Goal: Communication & Community: Answer question/provide support

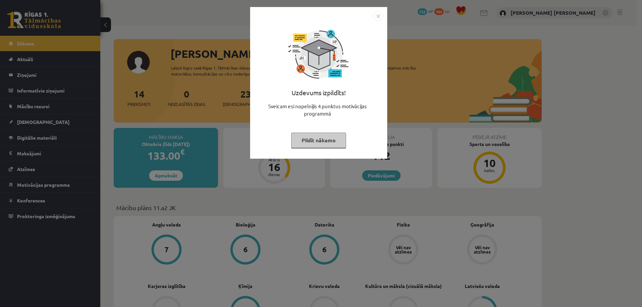
click at [376, 15] on img "Close" at bounding box center [378, 16] width 10 height 10
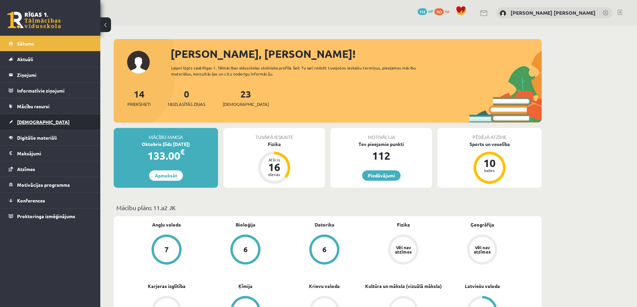
click at [38, 119] on link "[DEMOGRAPHIC_DATA]" at bounding box center [50, 121] width 83 height 15
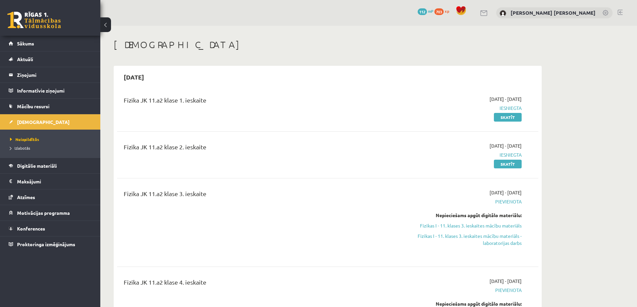
drag, startPoint x: 123, startPoint y: 99, endPoint x: 238, endPoint y: 125, distance: 117.9
click at [272, 105] on div "Fizika JK 11.a2 klase 1. ieskaite" at bounding box center [255, 108] width 272 height 25
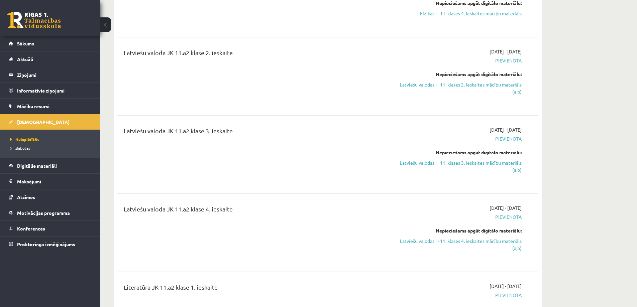
scroll to position [134, 0]
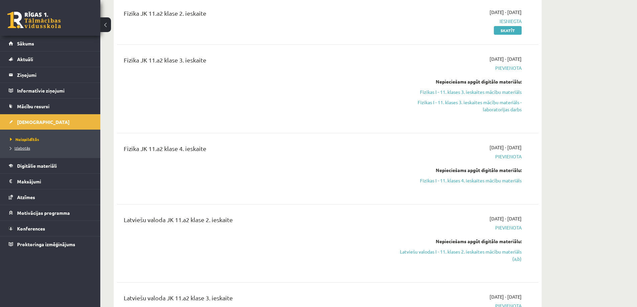
click at [30, 150] on link "Izlabotās" at bounding box center [52, 148] width 84 height 6
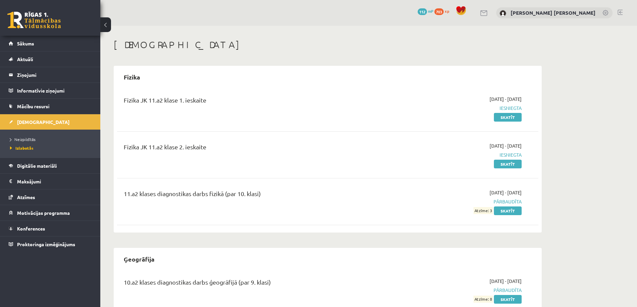
drag, startPoint x: 122, startPoint y: 144, endPoint x: 276, endPoint y: 171, distance: 155.7
click at [274, 206] on div "Fizika JK 11.a2 klase 1. ieskaite 2025-09-01 - 2025-09-30 Iesniegta Skatīt Fizi…" at bounding box center [327, 159] width 421 height 140
click at [275, 167] on div "Fizika JK 11.a2 klase 2. ieskaite" at bounding box center [255, 154] width 272 height 25
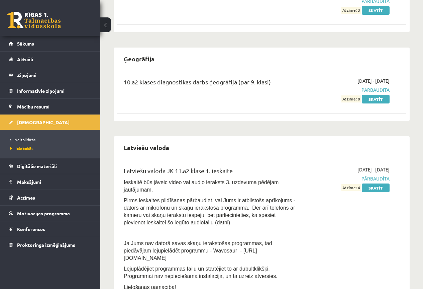
scroll to position [268, 0]
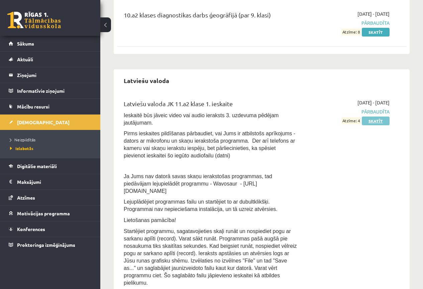
click at [374, 120] on link "Skatīt" at bounding box center [376, 120] width 28 height 9
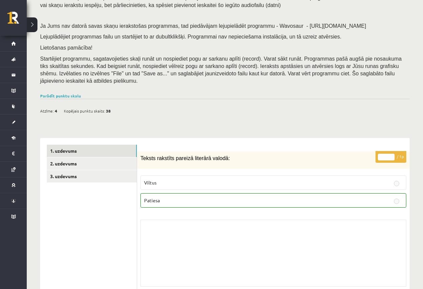
scroll to position [100, 0]
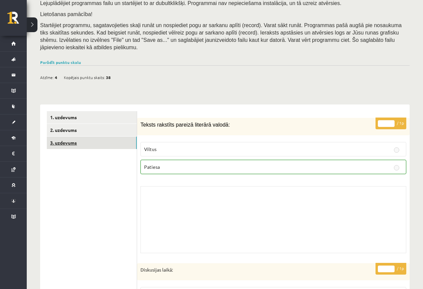
click at [101, 136] on link "3. uzdevums" at bounding box center [92, 142] width 90 height 12
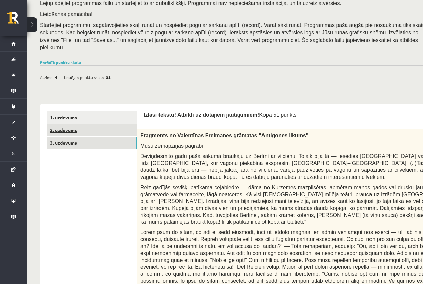
click at [101, 124] on link "2. uzdevums" at bounding box center [92, 130] width 90 height 12
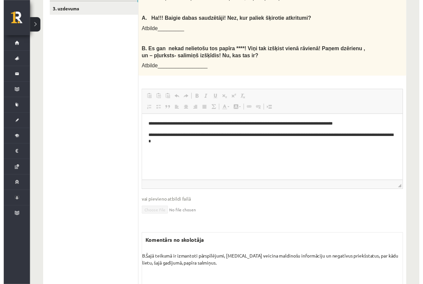
scroll to position [134, 0]
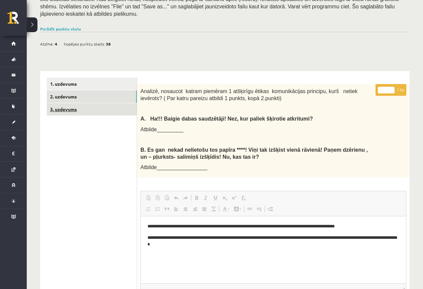
click at [90, 103] on link "3. uzdevums" at bounding box center [92, 109] width 90 height 12
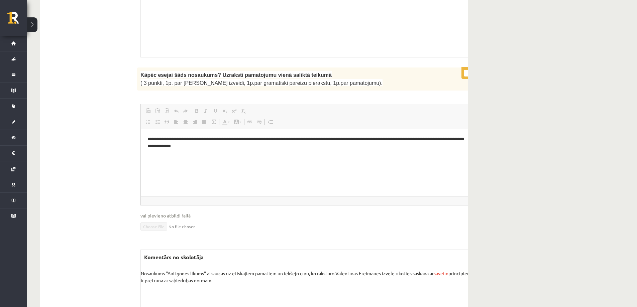
scroll to position [535, 0]
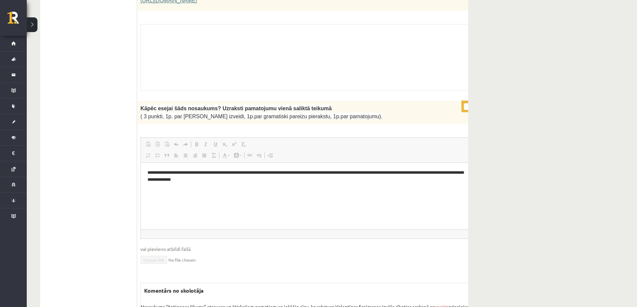
drag, startPoint x: 466, startPoint y: 104, endPoint x: 475, endPoint y: 105, distance: 9.1
click at [423, 114] on div "**********" at bounding box center [316, 227] width 358 height 252
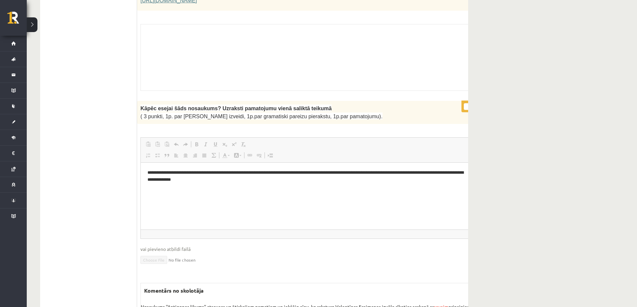
drag, startPoint x: 470, startPoint y: 122, endPoint x: 466, endPoint y: 125, distance: 4.8
click at [423, 140] on span "Paste Keyboard shortcut Ctrl+V Paste as plain text Keyboard shortcut Ctrl+Shift…" at bounding box center [316, 145] width 346 height 11
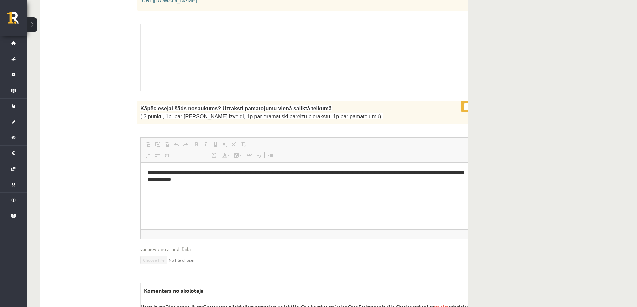
drag, startPoint x: 465, startPoint y: 66, endPoint x: 476, endPoint y: 65, distance: 11.1
click at [423, 64] on div "Skolotāja pielikums" at bounding box center [316, 57] width 352 height 67
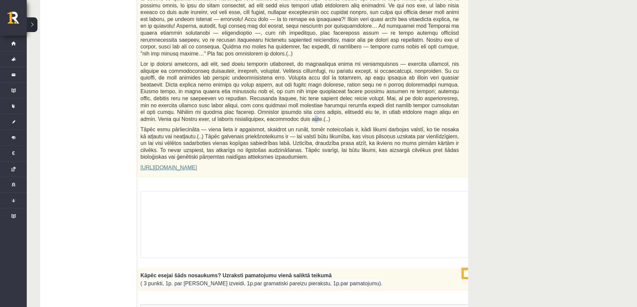
click at [396, 103] on span at bounding box center [299, 91] width 318 height 61
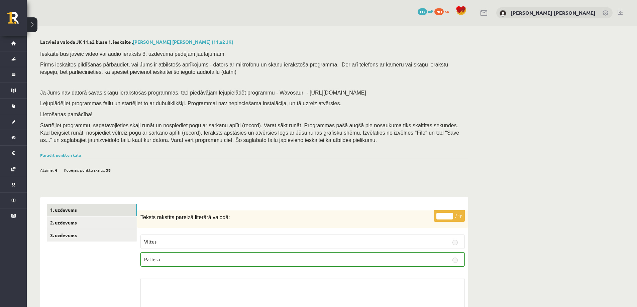
scroll to position [165, 0]
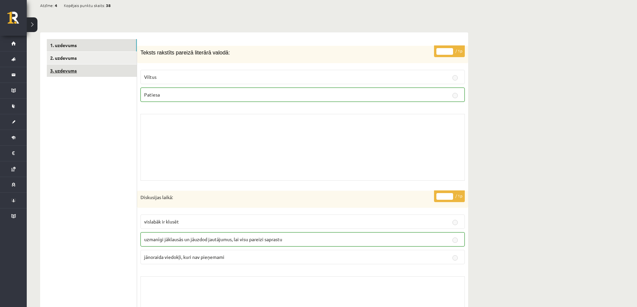
click at [98, 68] on link "3. uzdevums" at bounding box center [92, 71] width 90 height 12
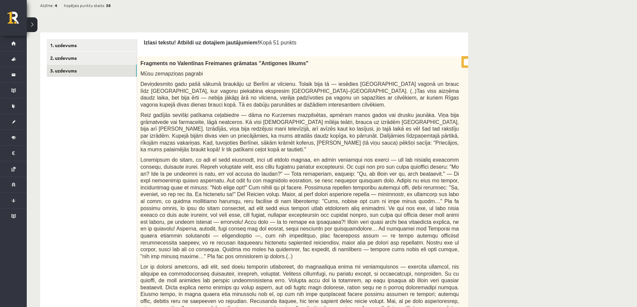
click at [466, 62] on p "* / 0p" at bounding box center [476, 62] width 31 height 12
click at [468, 62] on p "* / 0p" at bounding box center [476, 62] width 31 height 12
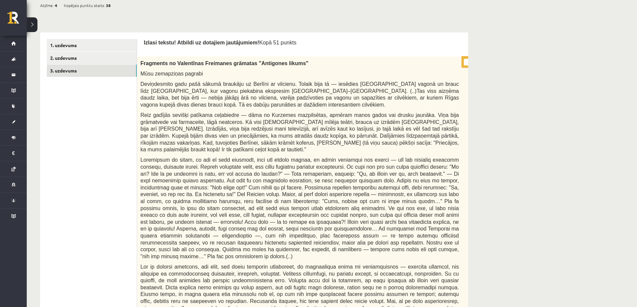
click at [468, 66] on p "* / 0p" at bounding box center [476, 62] width 31 height 12
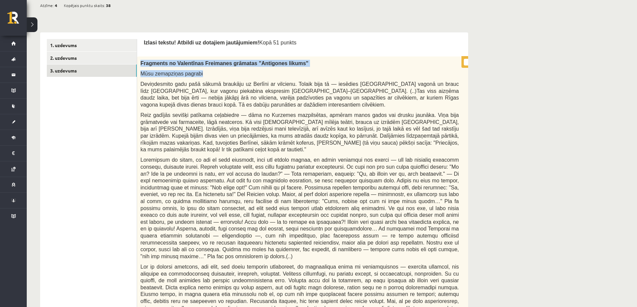
scroll to position [0, 9]
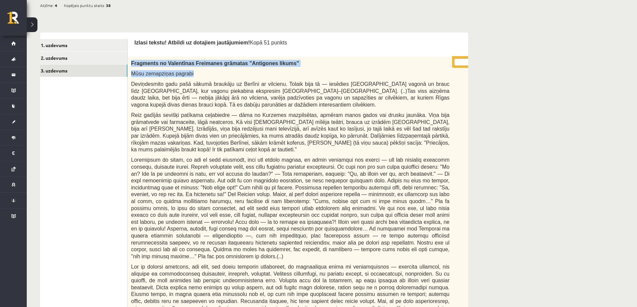
drag, startPoint x: 468, startPoint y: 66, endPoint x: 473, endPoint y: 68, distance: 5.7
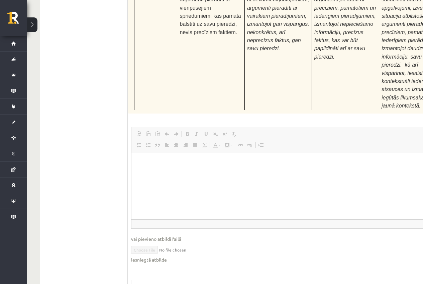
scroll to position [2648, 0]
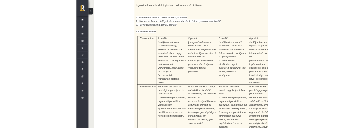
scroll to position [2634, 0]
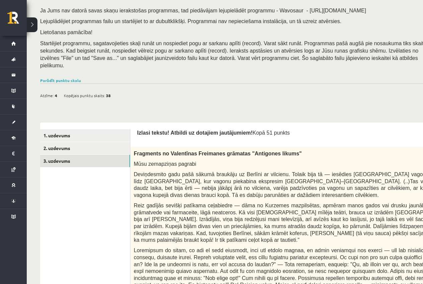
scroll to position [0, 0]
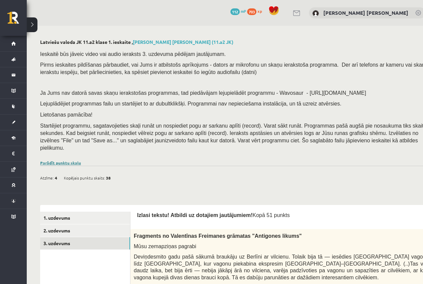
click at [66, 160] on link "Parādīt punktu skalu" at bounding box center [60, 162] width 41 height 5
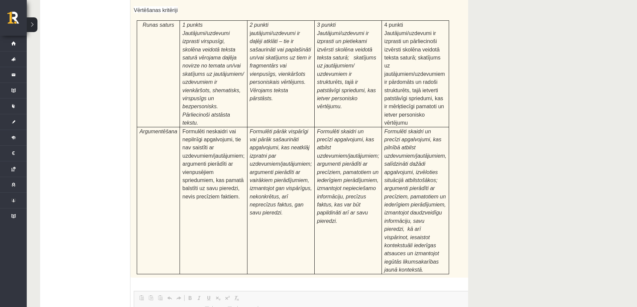
scroll to position [2780, 0]
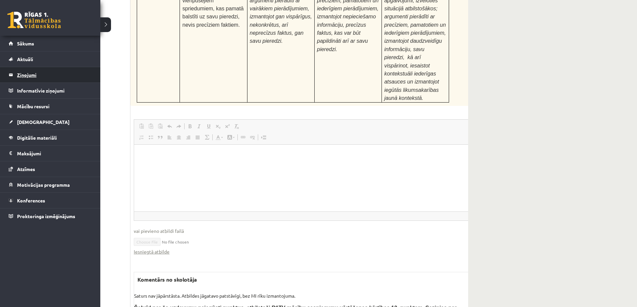
click at [32, 77] on legend "Ziņojumi 0" at bounding box center [54, 74] width 75 height 15
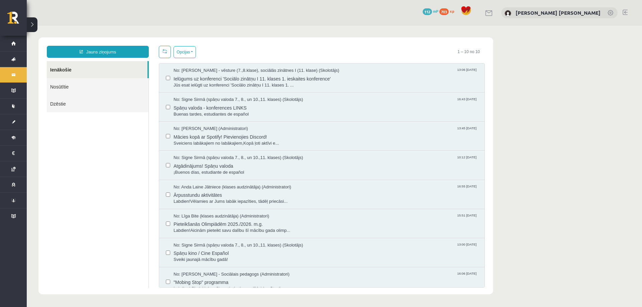
click at [46, 86] on div "Jauns ziņojums Ienākošie Nosūtītie Dzēstie ********* ********* *******" at bounding box center [98, 167] width 112 height 242
click at [79, 47] on link "Jauns ziņojums" at bounding box center [98, 52] width 102 height 12
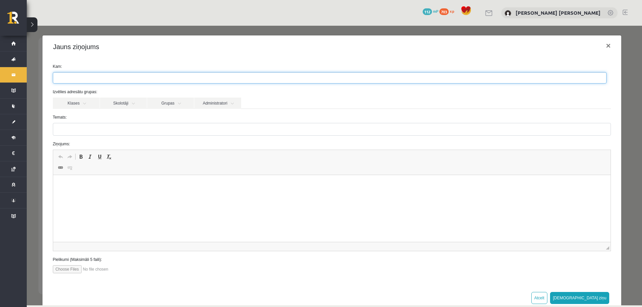
click at [97, 79] on ul at bounding box center [329, 78] width 553 height 11
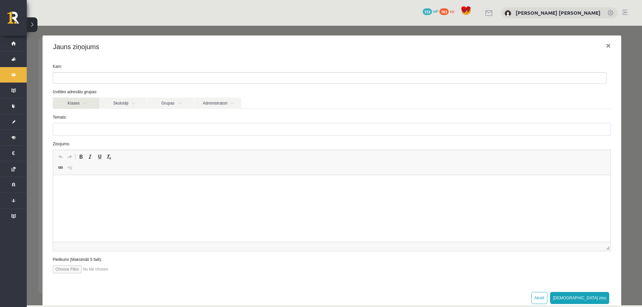
click at [77, 108] on link "Klases" at bounding box center [76, 103] width 47 height 11
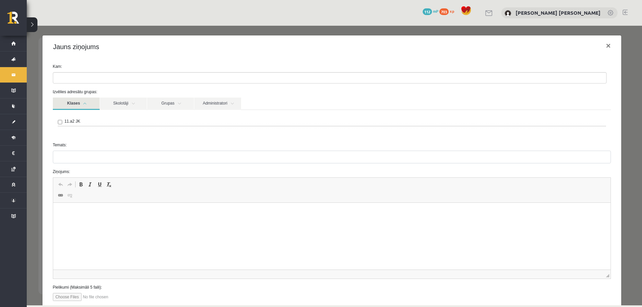
click at [87, 103] on link "Klases" at bounding box center [76, 104] width 47 height 12
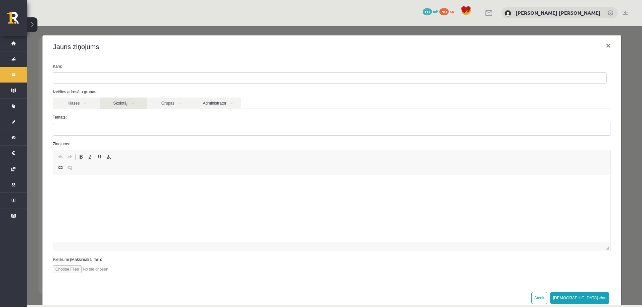
click at [114, 101] on link "Skolotāji" at bounding box center [123, 103] width 47 height 11
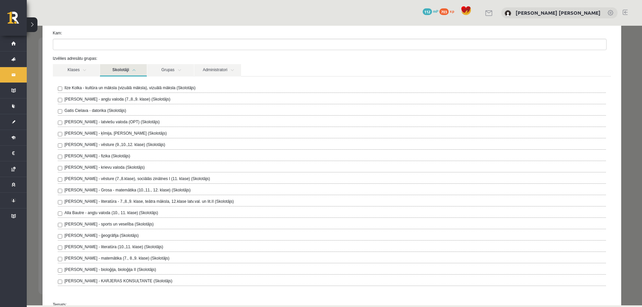
scroll to position [67, 0]
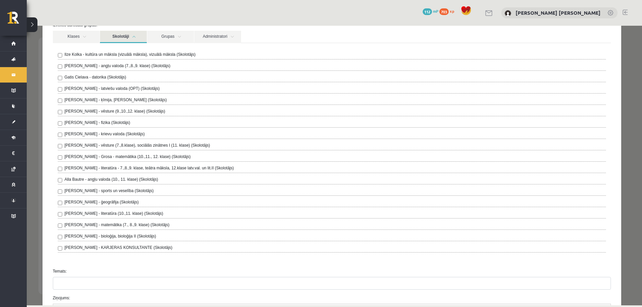
click at [107, 89] on label "[PERSON_NAME] - latviešu valoda (OPT) (Skolotājs)" at bounding box center [112, 89] width 95 height 6
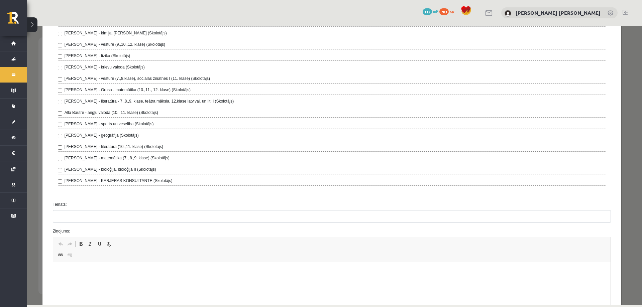
scroll to position [167, 0]
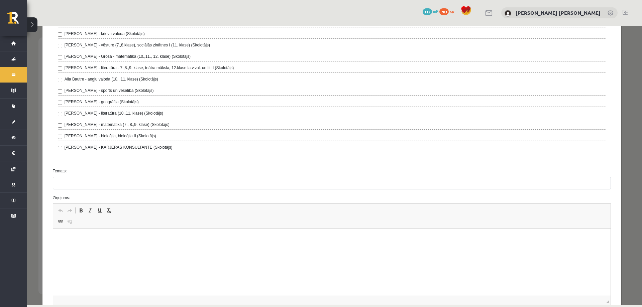
click at [84, 175] on div "Temats:" at bounding box center [332, 178] width 569 height 21
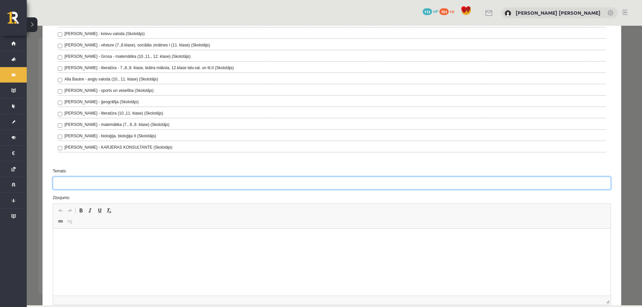
click at [85, 182] on input "Temats:" at bounding box center [332, 183] width 558 height 13
type input "*"
type input "********"
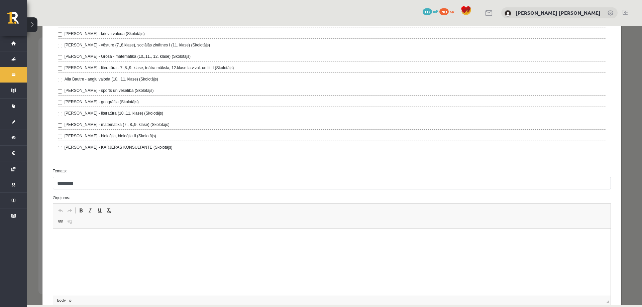
click at [100, 239] on p "Editor, wiswyg-editor-47024725323960-1757940480-956" at bounding box center [332, 239] width 544 height 7
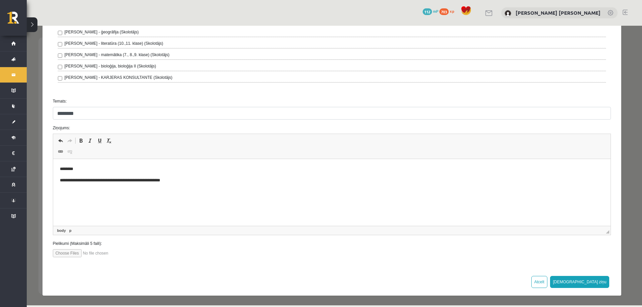
click at [73, 171] on p "********" at bounding box center [330, 169] width 540 height 7
click at [60, 180] on p "**********" at bounding box center [330, 180] width 540 height 7
drag, startPoint x: 113, startPoint y: 181, endPoint x: 113, endPoint y: 186, distance: 5.7
click at [114, 181] on p "**********" at bounding box center [330, 180] width 540 height 7
click at [134, 180] on p "**********" at bounding box center [330, 180] width 540 height 7
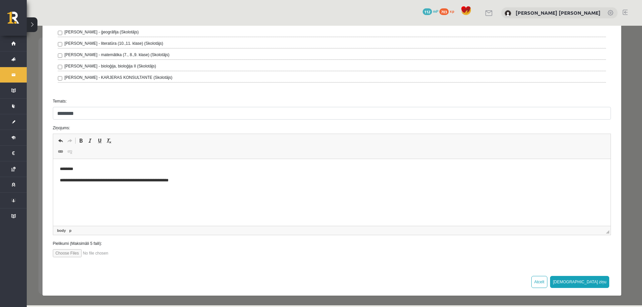
click at [193, 182] on p "**********" at bounding box center [330, 180] width 540 height 7
click at [594, 279] on button "[DEMOGRAPHIC_DATA] ziņu" at bounding box center [580, 282] width 60 height 12
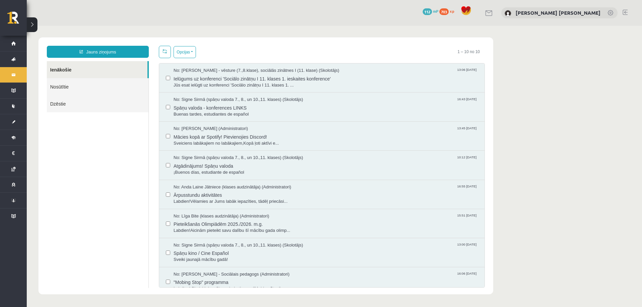
scroll to position [0, 0]
drag, startPoint x: 584, startPoint y: 258, endPoint x: 476, endPoint y: 242, distance: 108.5
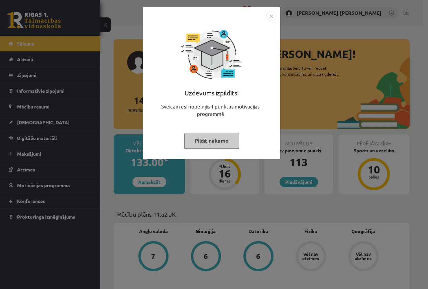
click at [270, 18] on img "Close" at bounding box center [271, 16] width 10 height 10
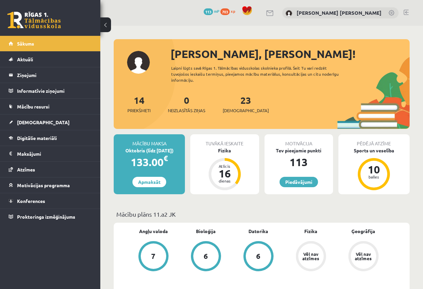
click at [213, 12] on span "113" at bounding box center [208, 11] width 9 height 7
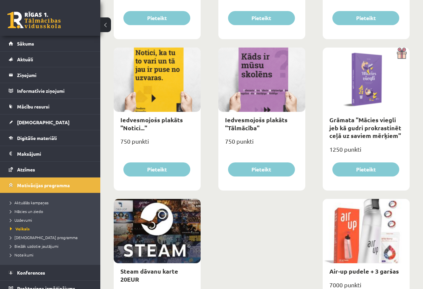
scroll to position [1003, 0]
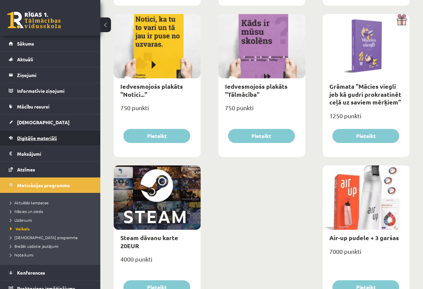
click at [48, 137] on span "Digitālie materiāli" at bounding box center [37, 138] width 40 height 6
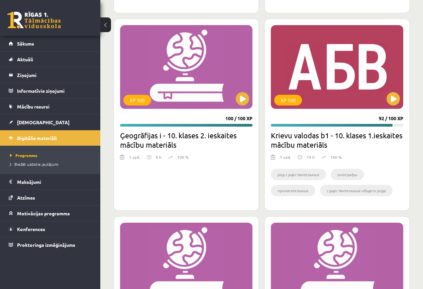
scroll to position [2274, 0]
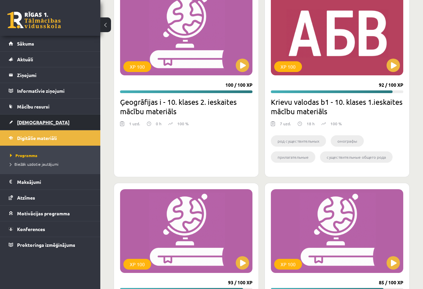
click at [30, 120] on span "[DEMOGRAPHIC_DATA]" at bounding box center [43, 122] width 53 height 6
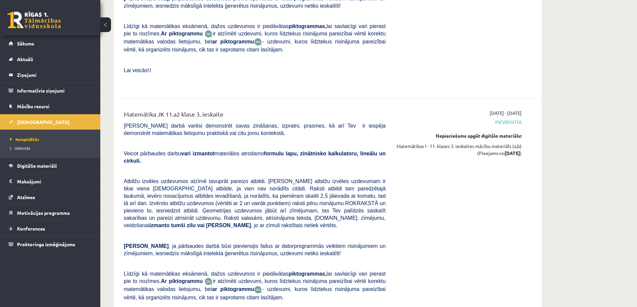
scroll to position [3511, 0]
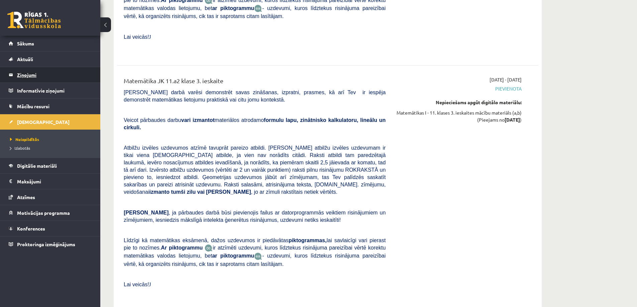
click at [36, 77] on legend "Ziņojumi 1" at bounding box center [54, 74] width 75 height 15
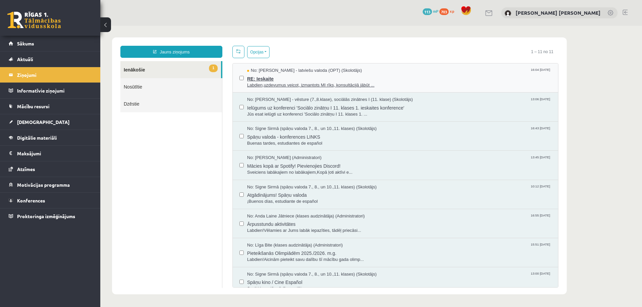
click at [279, 76] on span "RE: Ieskaite" at bounding box center [399, 78] width 304 height 8
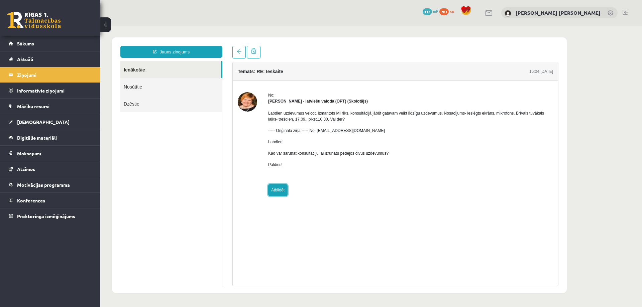
click at [284, 191] on link "Atbildēt" at bounding box center [277, 190] width 19 height 12
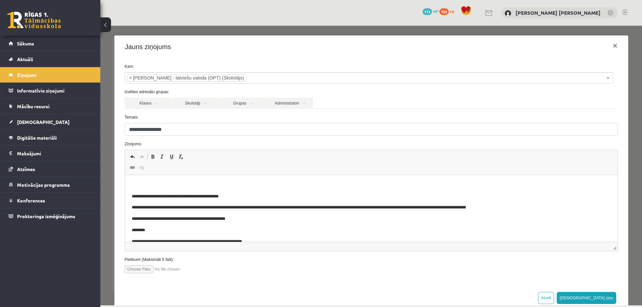
scroll to position [21, 0]
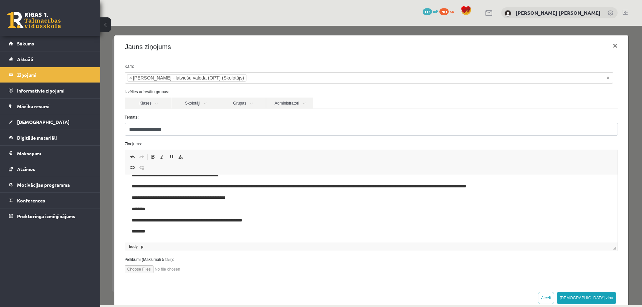
drag, startPoint x: 185, startPoint y: 231, endPoint x: 180, endPoint y: 230, distance: 5.1
click at [180, 230] on p "********" at bounding box center [366, 231] width 470 height 7
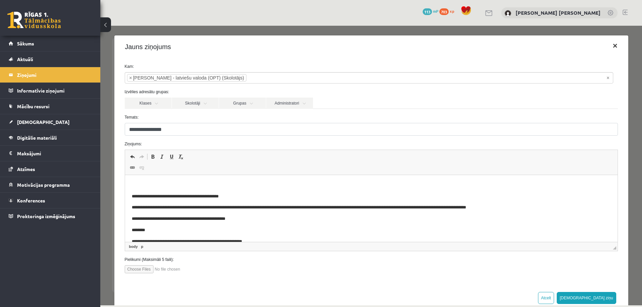
click at [423, 45] on button "×" at bounding box center [614, 45] width 15 height 19
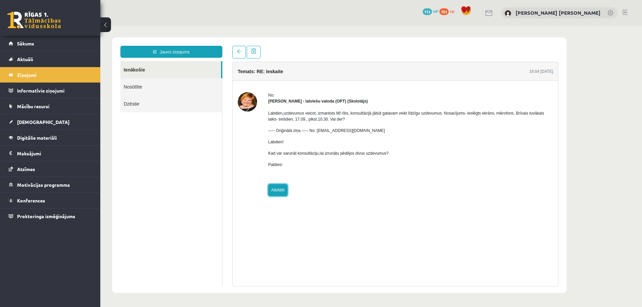
click at [282, 187] on link "Atbildēt" at bounding box center [277, 190] width 19 height 12
type input "**********"
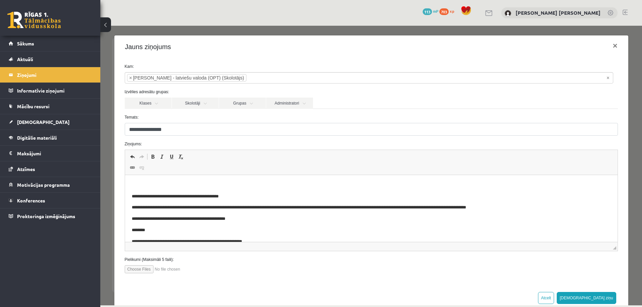
click at [268, 183] on p "Editor, wiswyg-editor-47024902675080-1757941969-554" at bounding box center [370, 185] width 479 height 7
click at [264, 176] on html "**********" at bounding box center [371, 219] width 493 height 88
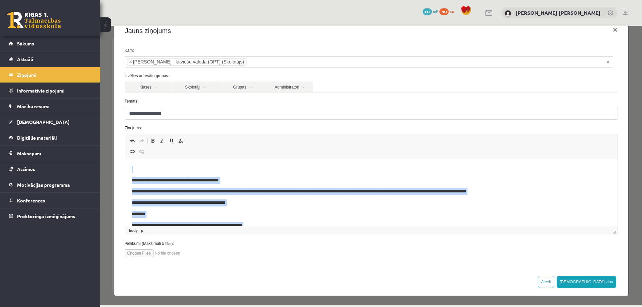
drag, startPoint x: 168, startPoint y: 221, endPoint x: 145, endPoint y: 278, distance: 60.5
click at [125, 159] on html "**********" at bounding box center [371, 203] width 493 height 88
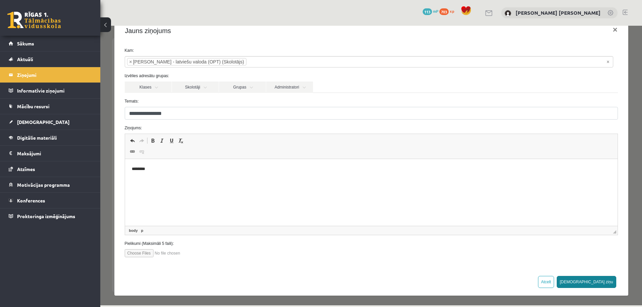
click at [423, 278] on button "[DEMOGRAPHIC_DATA] ziņu" at bounding box center [587, 282] width 60 height 12
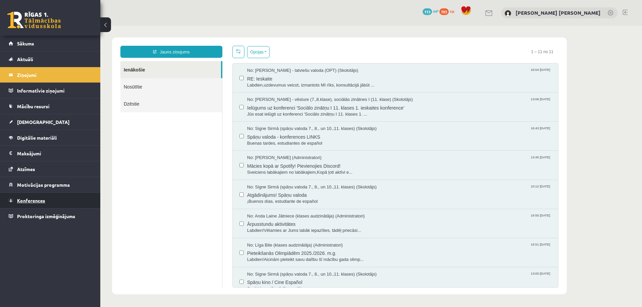
click at [83, 204] on link "Konferences" at bounding box center [50, 200] width 83 height 15
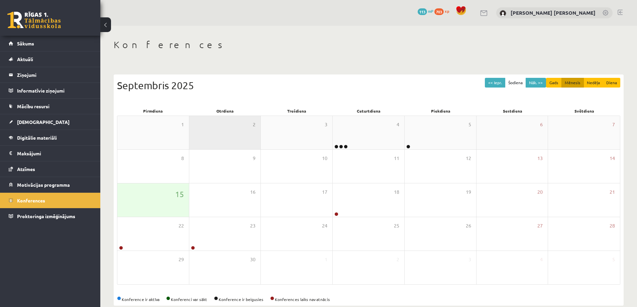
scroll to position [12, 0]
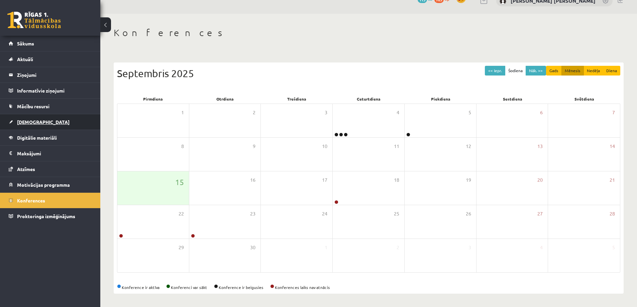
click at [63, 117] on link "[DEMOGRAPHIC_DATA]" at bounding box center [50, 121] width 83 height 15
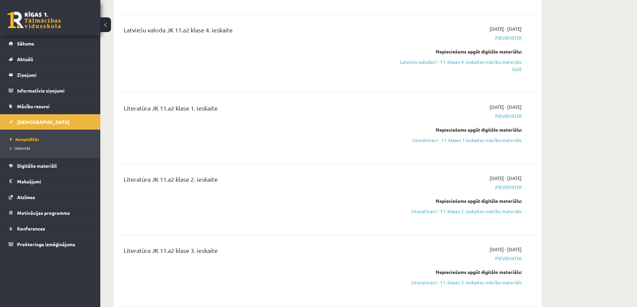
scroll to position [447, 0]
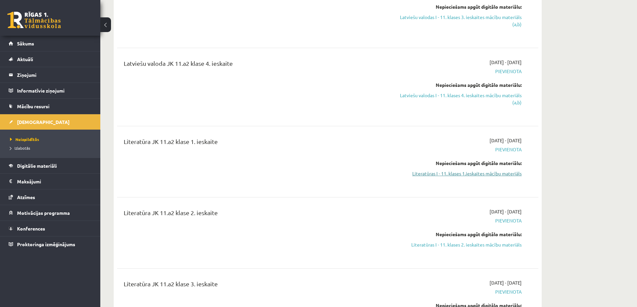
click at [459, 175] on link "Literatūras I - 11. klases 1.ieskaites mācību materiāls" at bounding box center [459, 173] width 126 height 7
